Goal: Browse casually: Explore the website without a specific task or goal

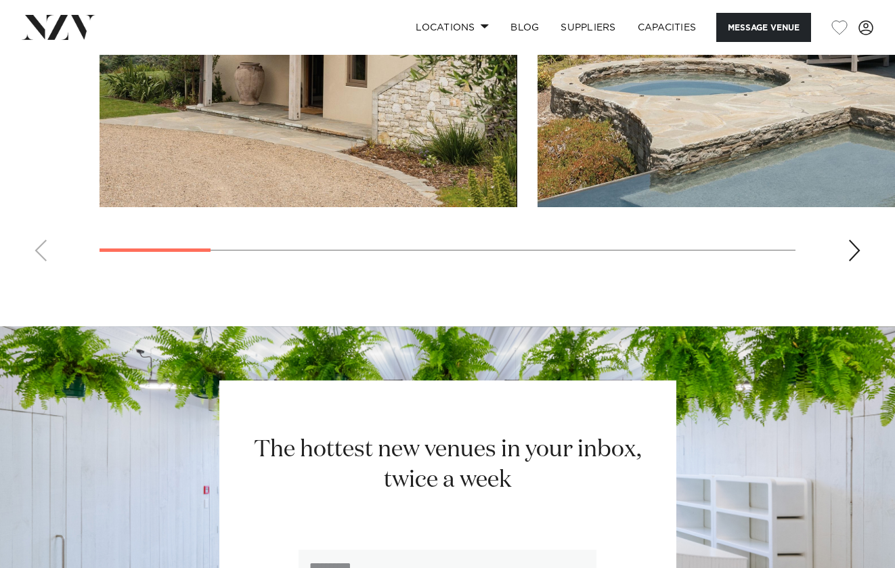
scroll to position [1151, 0]
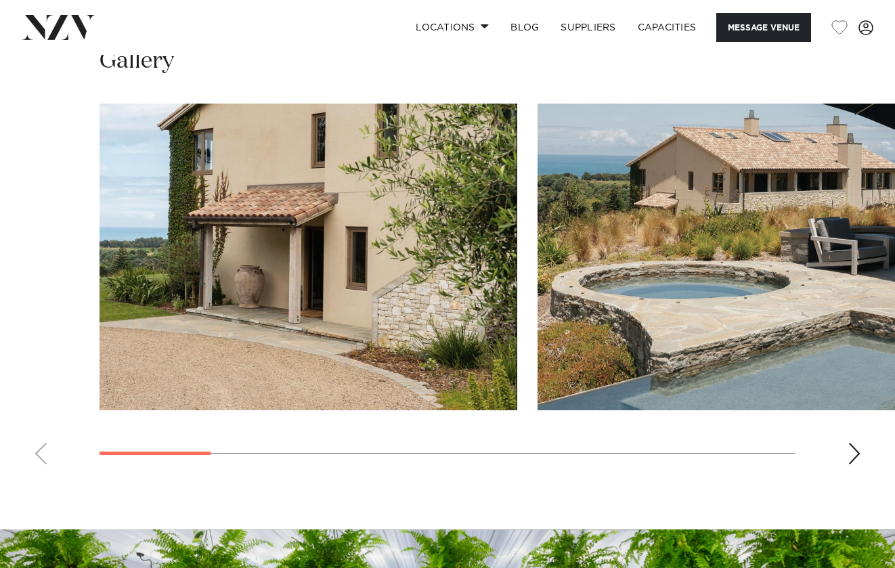
click at [855, 458] on div "Next slide" at bounding box center [854, 454] width 14 height 22
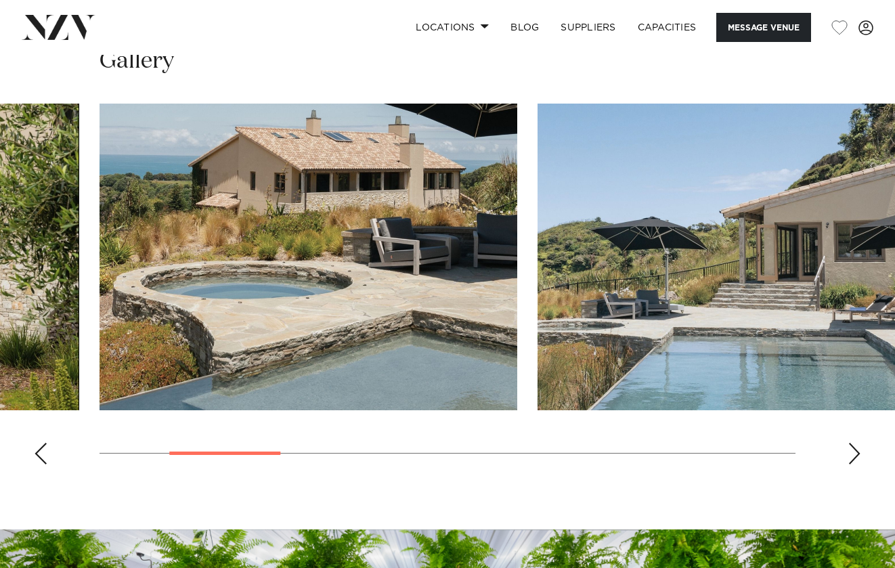
click at [855, 458] on div "Next slide" at bounding box center [854, 454] width 14 height 22
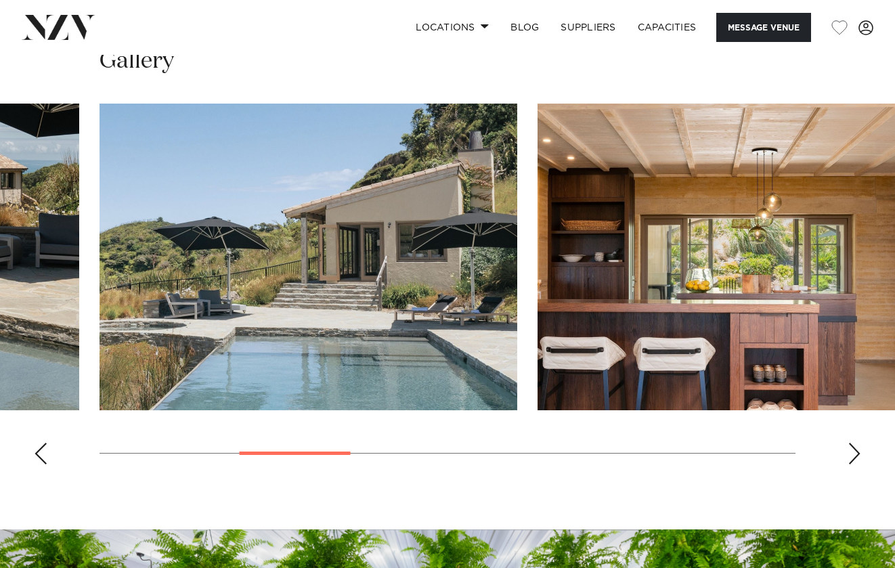
click at [855, 458] on div "Next slide" at bounding box center [854, 454] width 14 height 22
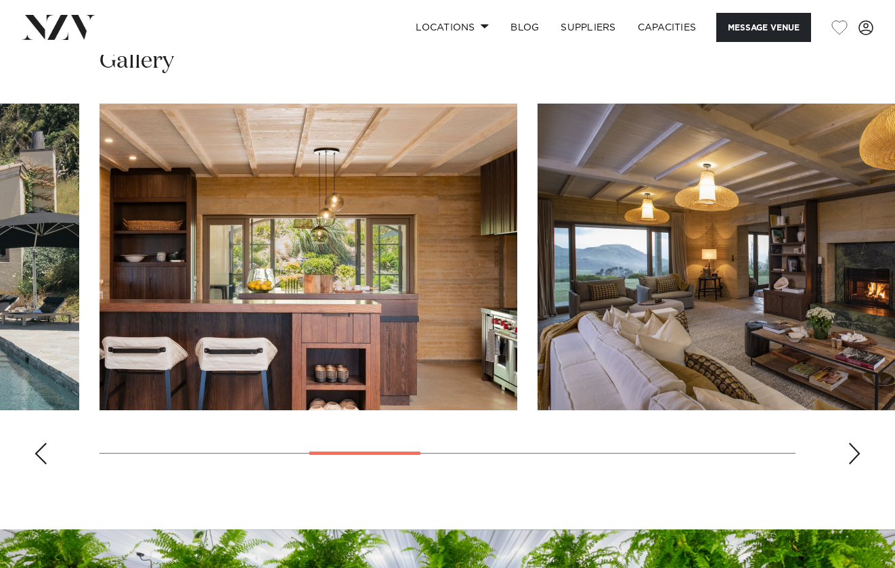
click at [855, 458] on div "Next slide" at bounding box center [854, 454] width 14 height 22
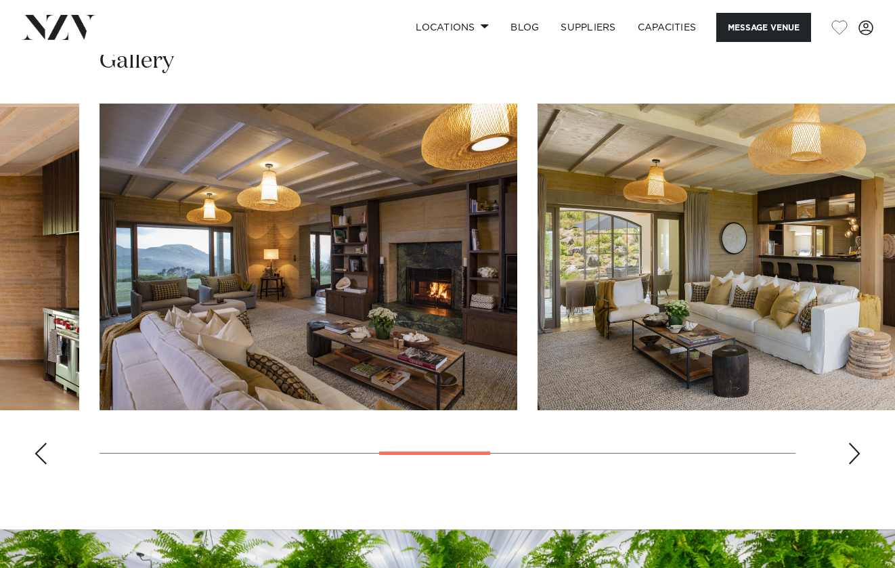
click at [855, 458] on div "Next slide" at bounding box center [854, 454] width 14 height 22
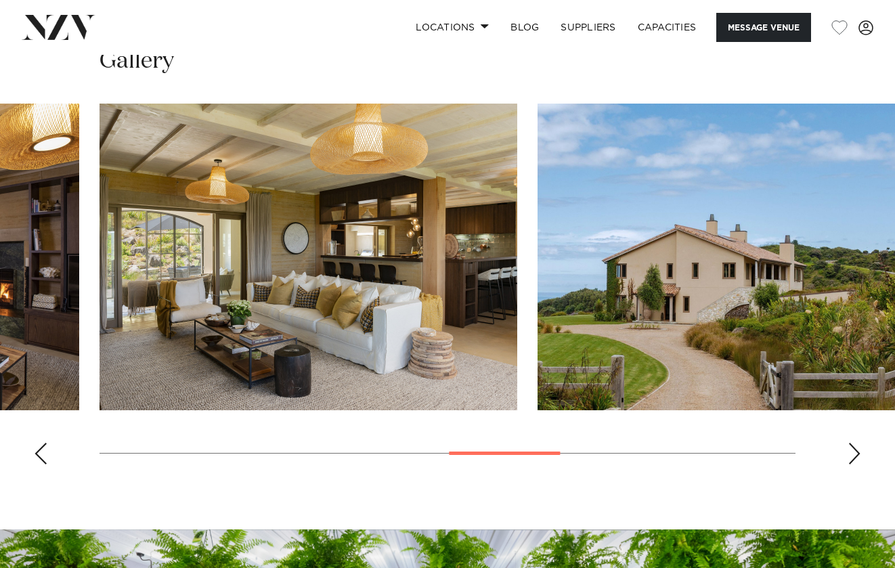
click at [855, 458] on div "Next slide" at bounding box center [854, 454] width 14 height 22
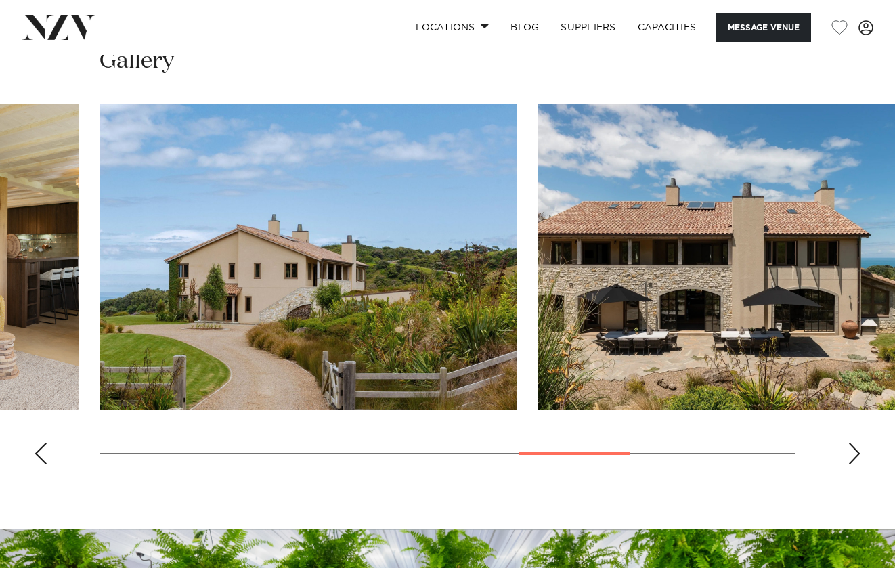
click at [855, 458] on div "Next slide" at bounding box center [854, 454] width 14 height 22
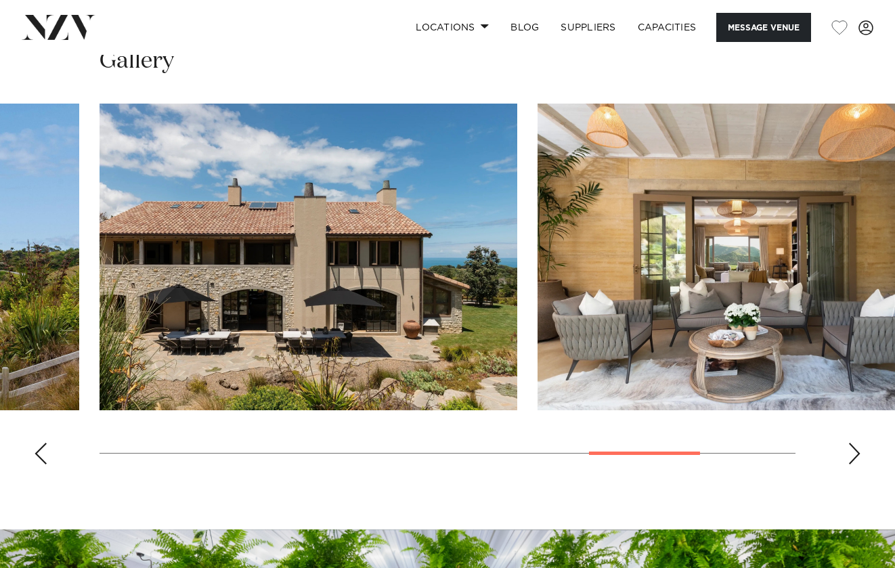
click at [855, 458] on div "Next slide" at bounding box center [854, 454] width 14 height 22
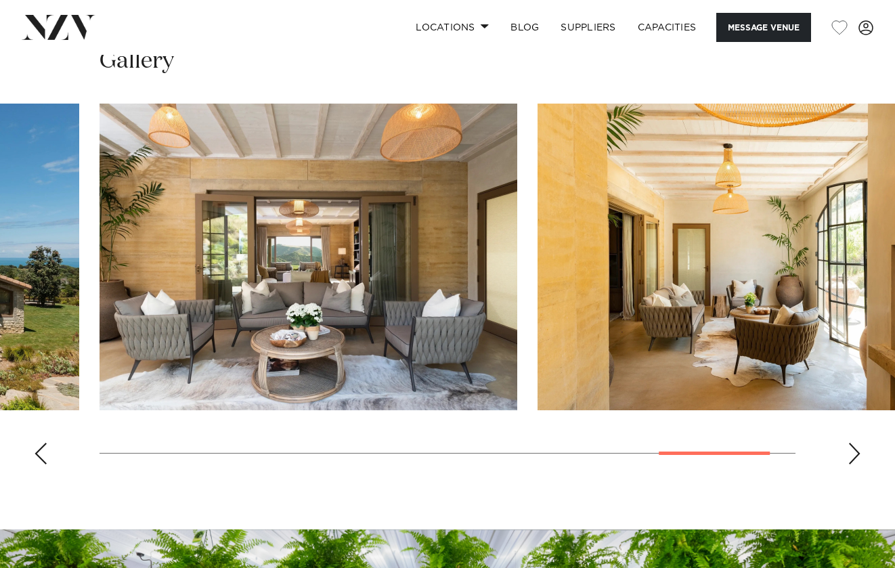
click at [855, 458] on div "Next slide" at bounding box center [854, 454] width 14 height 22
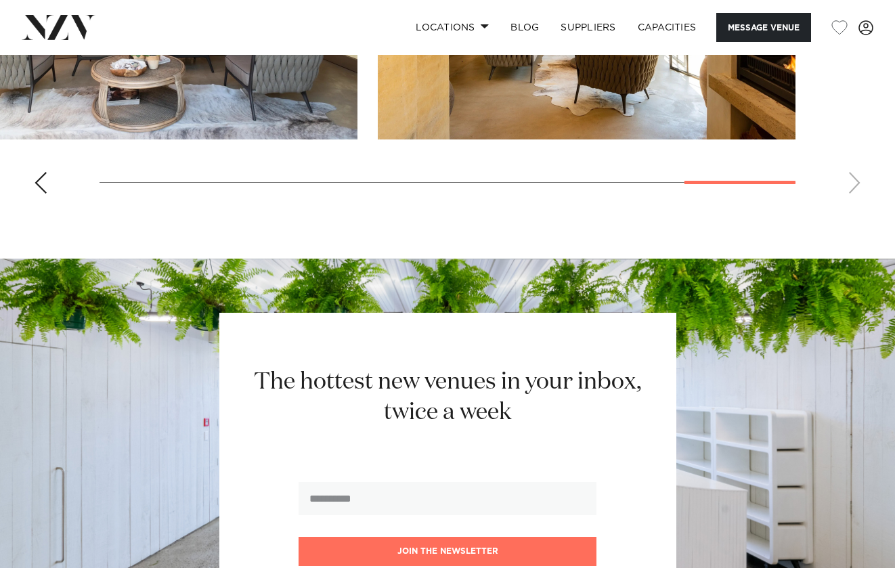
scroll to position [1218, 0]
